Goal: Transaction & Acquisition: Book appointment/travel/reservation

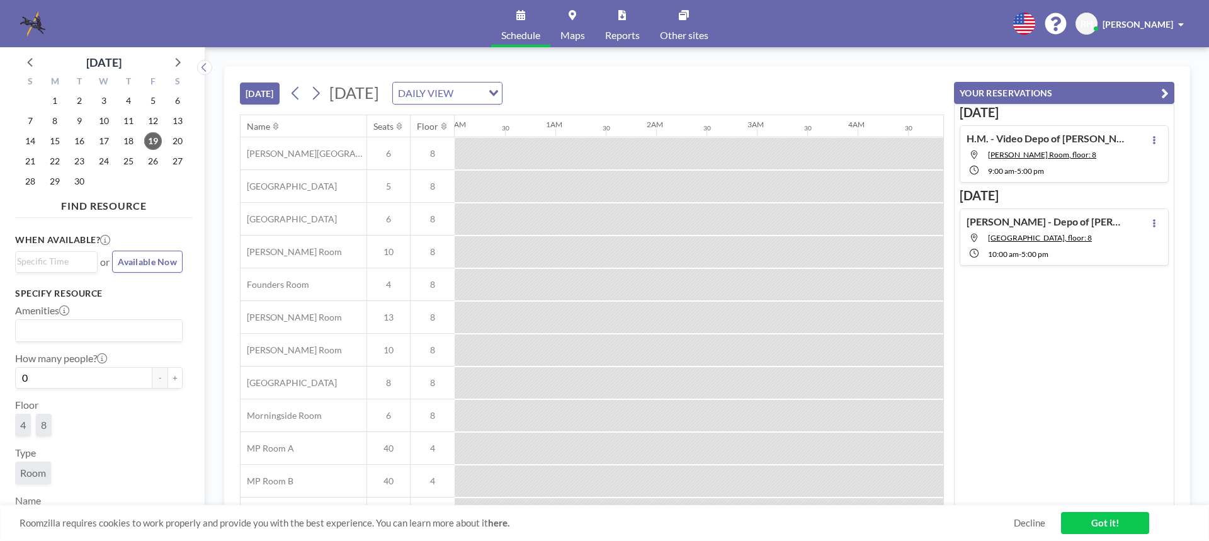
scroll to position [0, 1108]
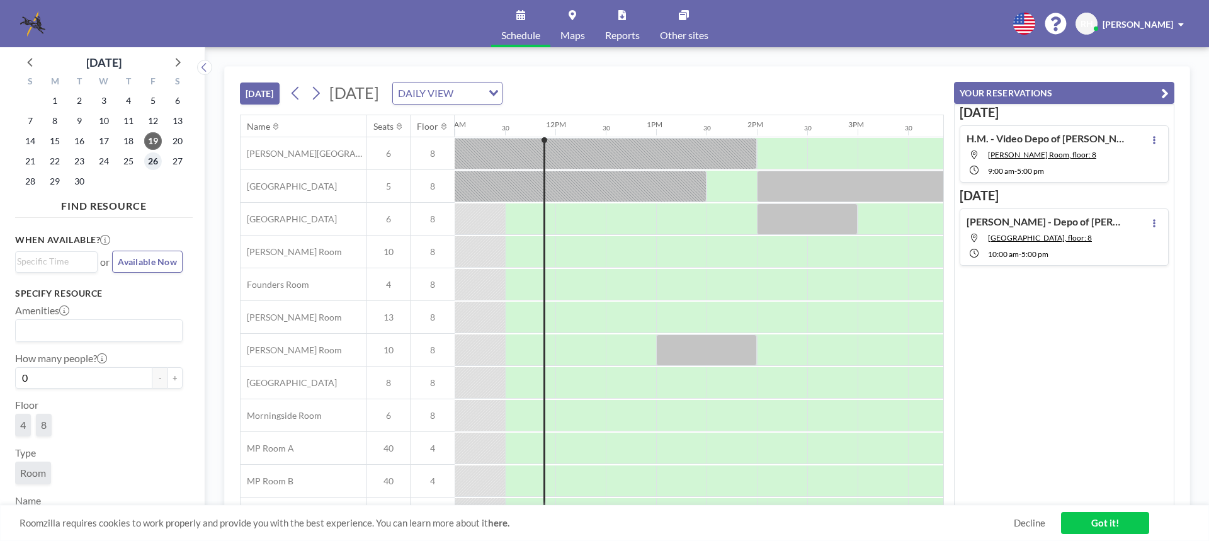
click at [156, 161] on span "26" at bounding box center [153, 161] width 18 height 18
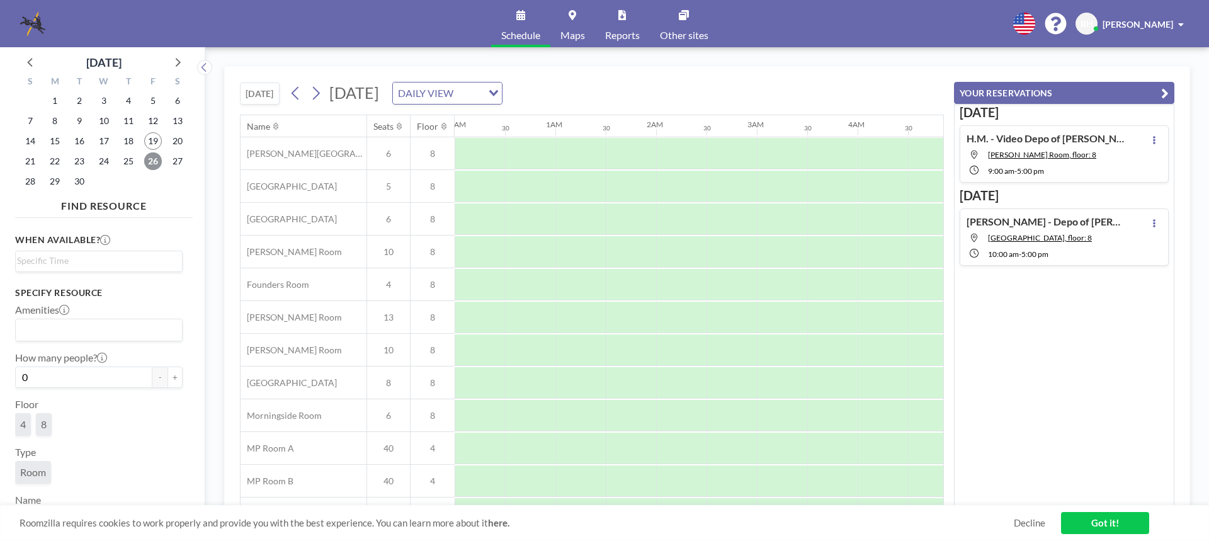
scroll to position [0, 756]
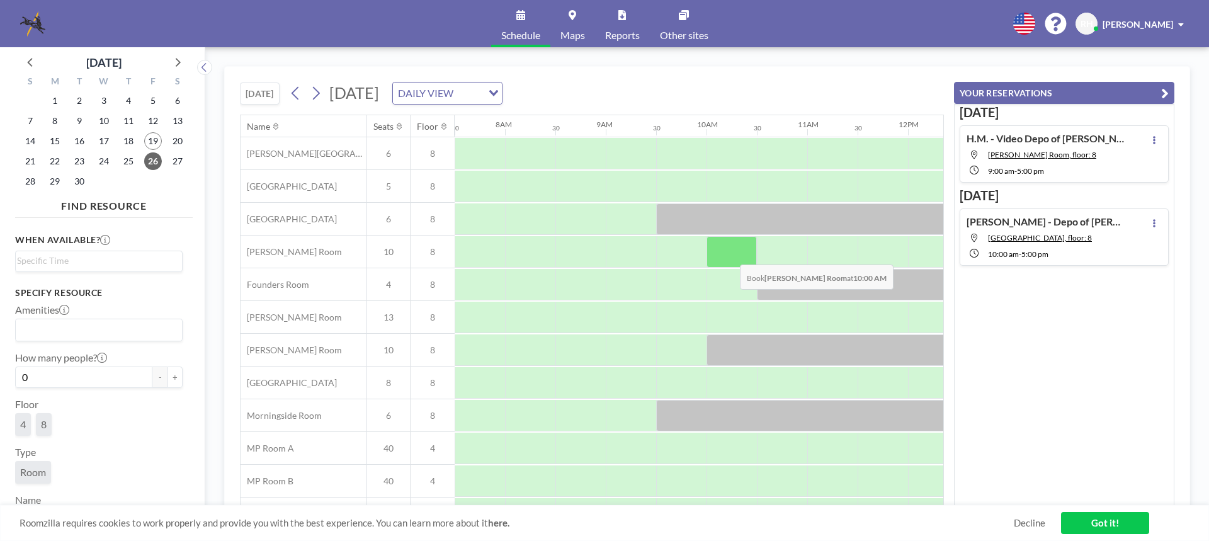
click at [730, 255] on div at bounding box center [731, 251] width 50 height 31
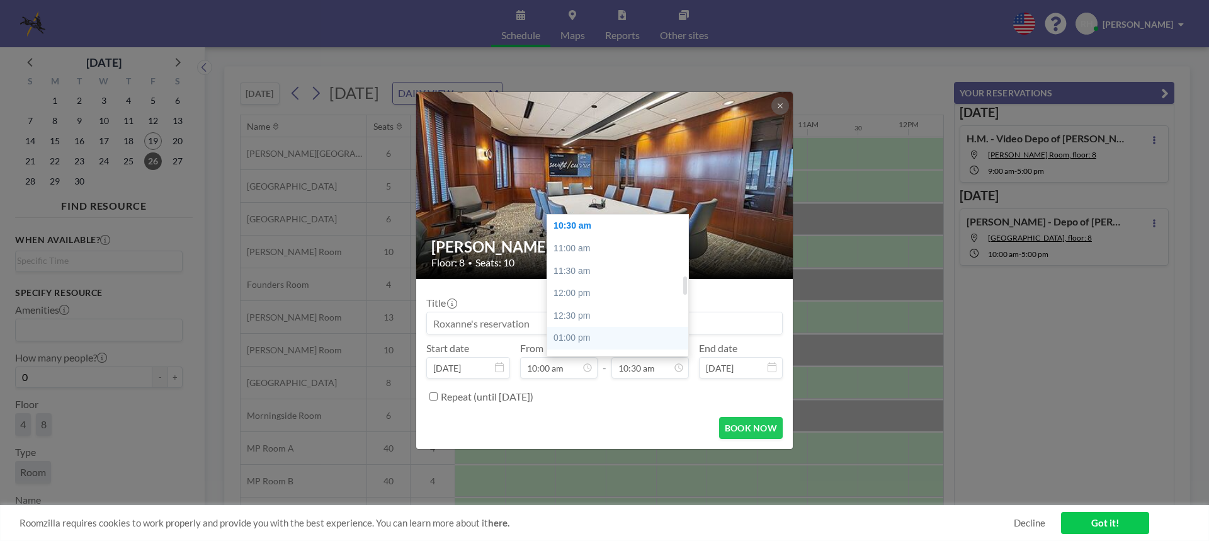
scroll to position [596, 0]
click at [578, 260] on div "02:00 pm" at bounding box center [620, 257] width 147 height 23
type input "02:00 pm"
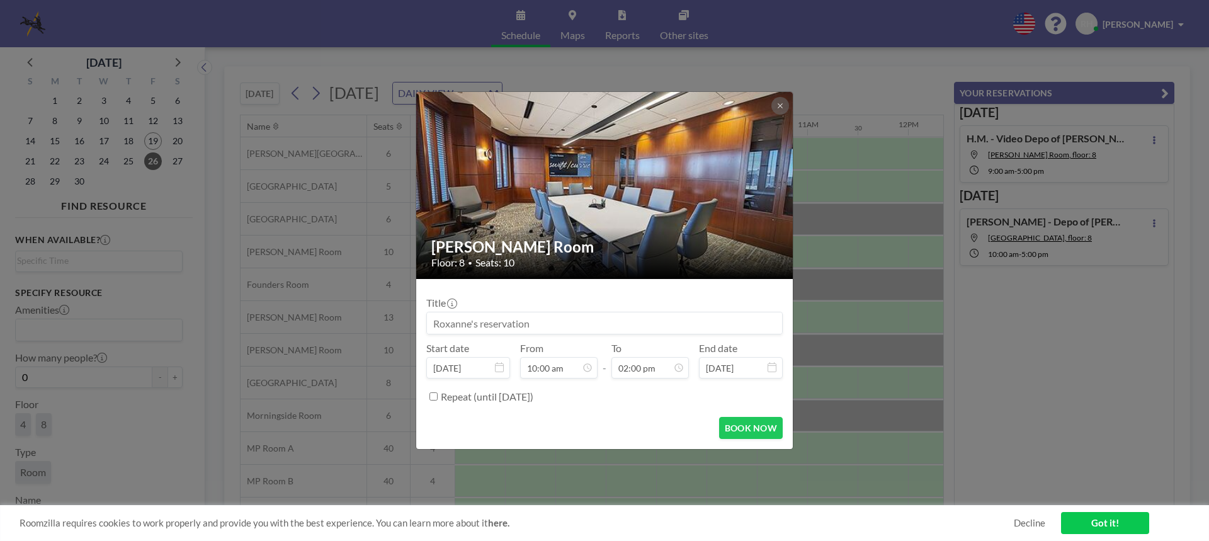
click at [446, 329] on input at bounding box center [604, 322] width 355 height 21
paste input "Parmar v. SFFCC - Depo of K&G Restoration Services (JMP)"
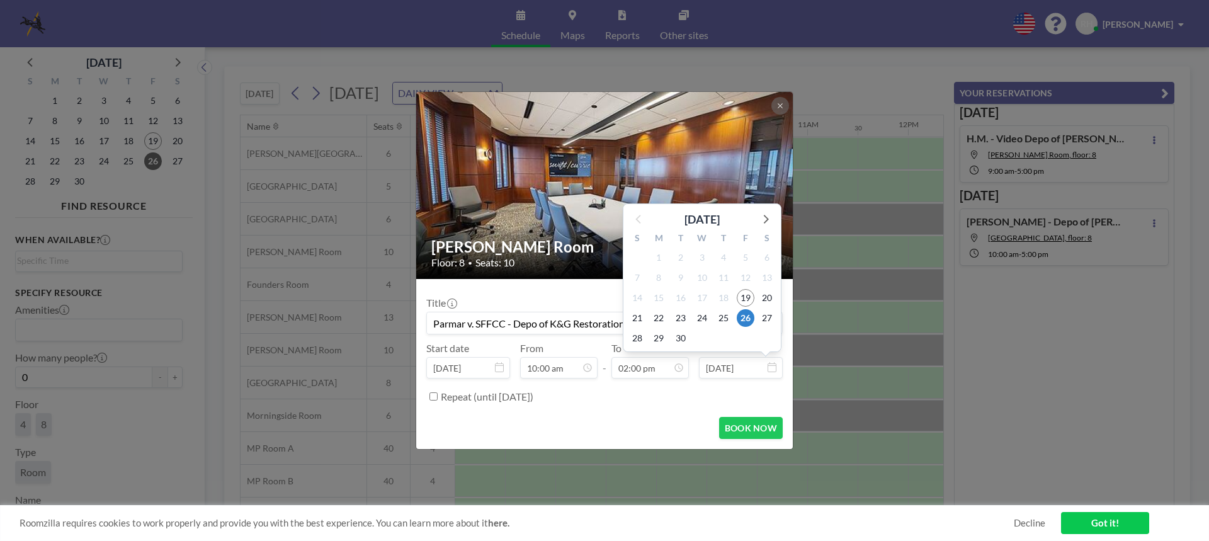
scroll to position [628, 0]
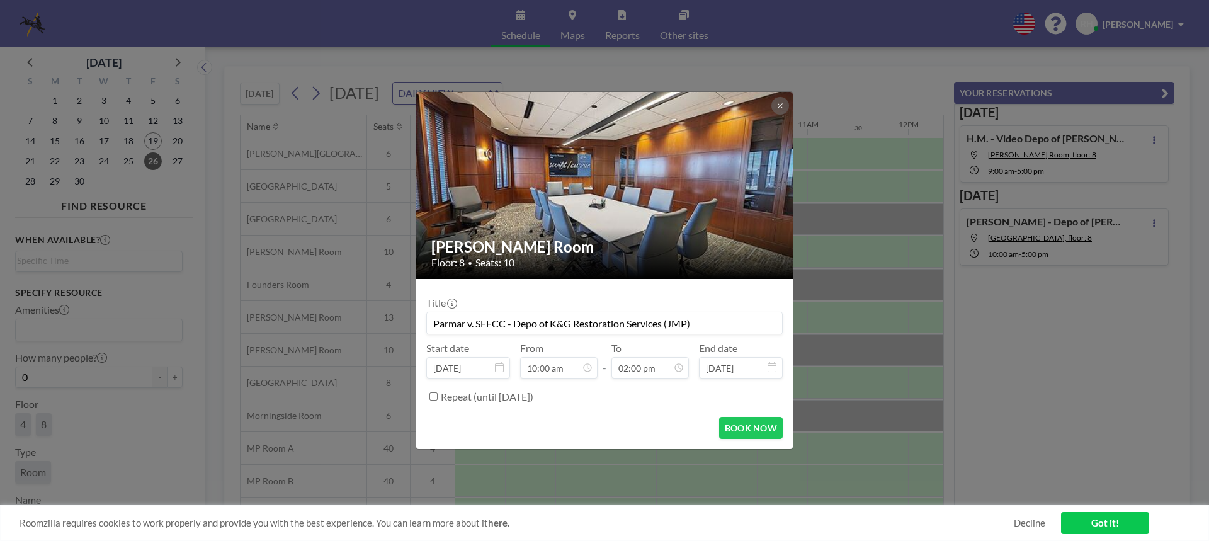
click at [468, 321] on input "Parmar v. SFFCC - Depo of K&G Restoration Services (JMP)" at bounding box center [604, 322] width 355 height 21
type input "Parmar - Depo of K&G Restoration Services (JMP)"
click at [762, 432] on button "BOOK NOW" at bounding box center [751, 428] width 64 height 22
